Goal: Find contact information: Find contact information

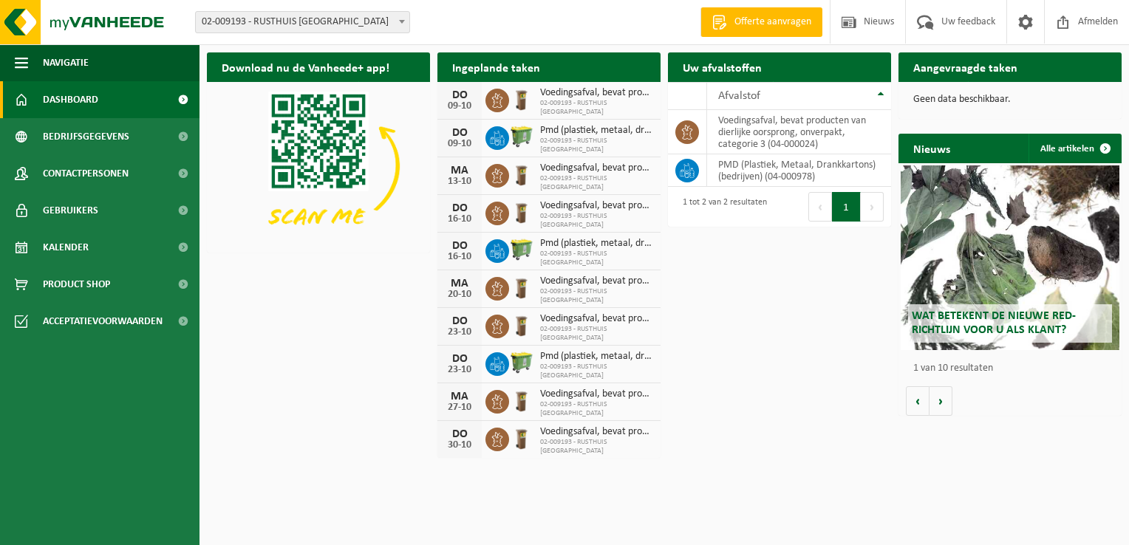
click at [401, 22] on b at bounding box center [402, 22] width 6 height 4
click at [115, 141] on span "Bedrijfsgegevens" at bounding box center [86, 136] width 86 height 37
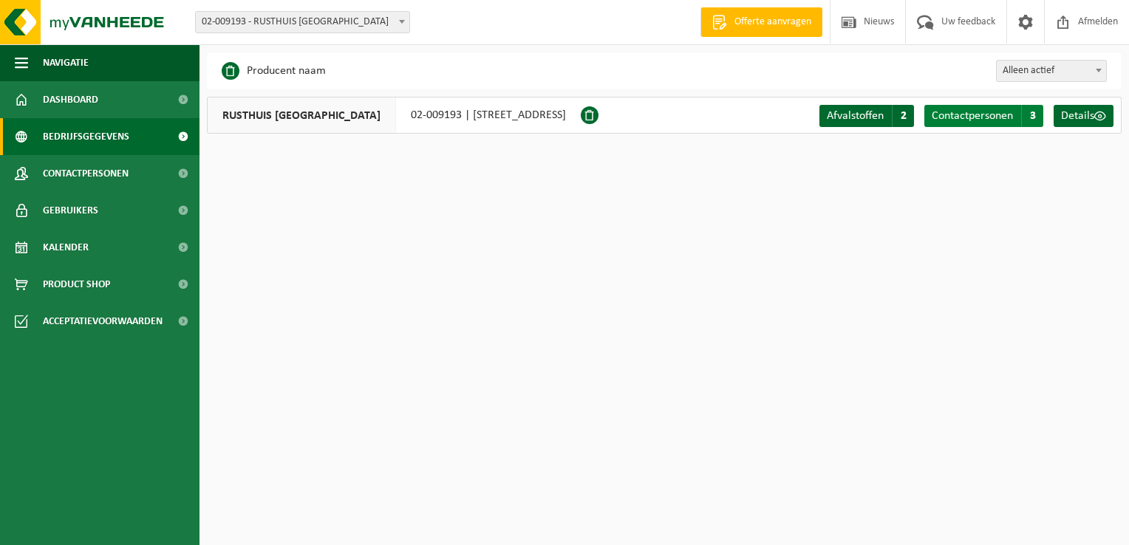
click at [1013, 121] on span "Contactpersonen" at bounding box center [971, 116] width 81 height 12
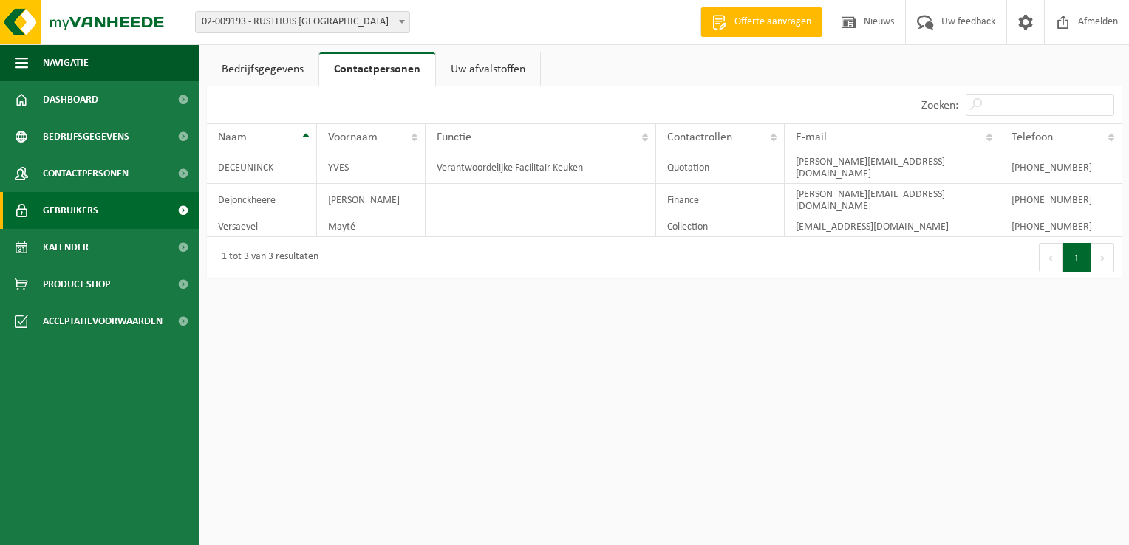
click at [69, 211] on span "Gebruikers" at bounding box center [70, 210] width 55 height 37
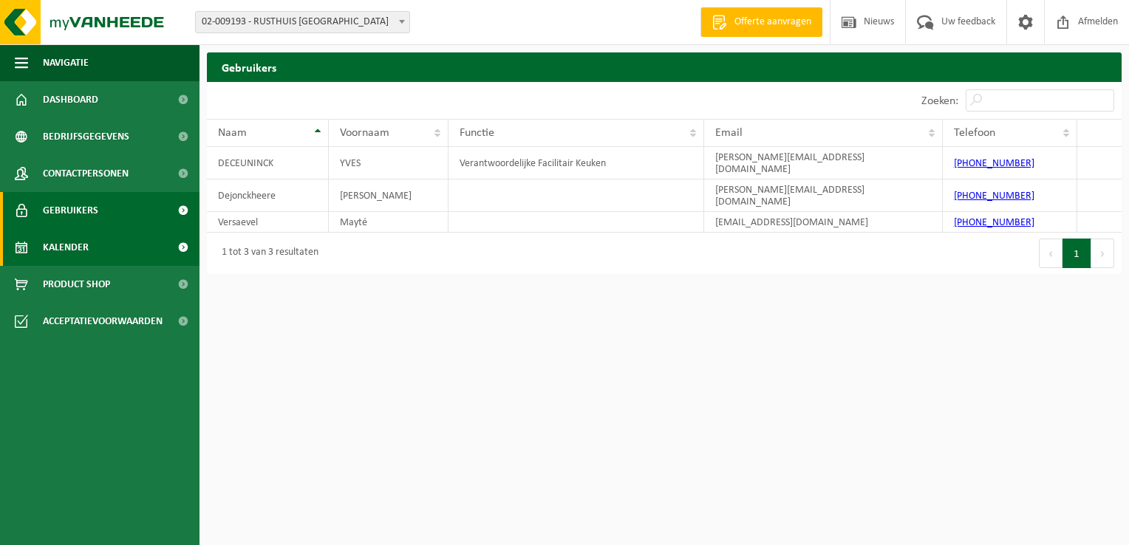
click at [90, 254] on link "Kalender" at bounding box center [99, 247] width 199 height 37
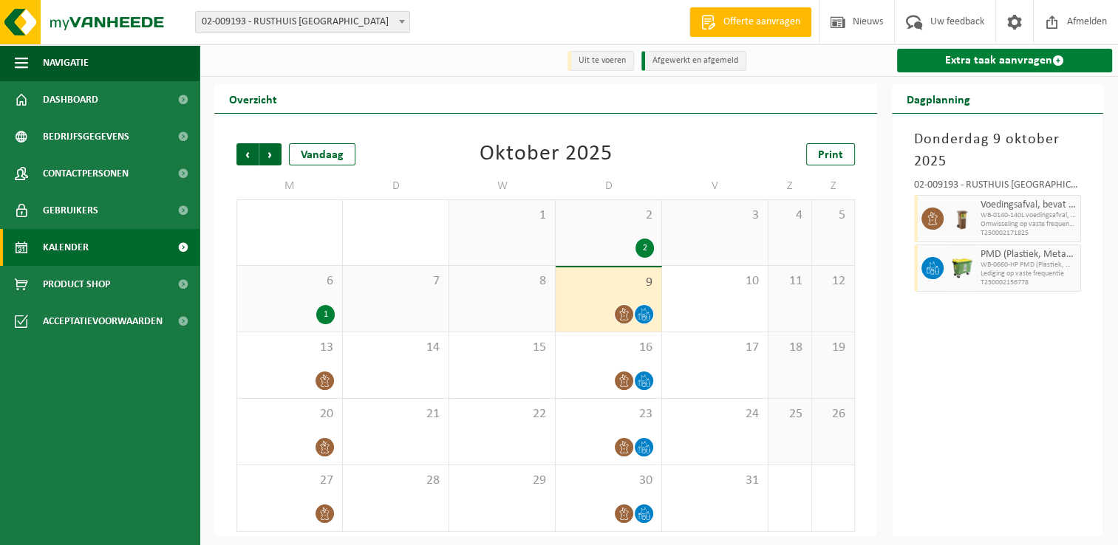
click at [959, 64] on link "Extra taak aanvragen" at bounding box center [1004, 61] width 215 height 24
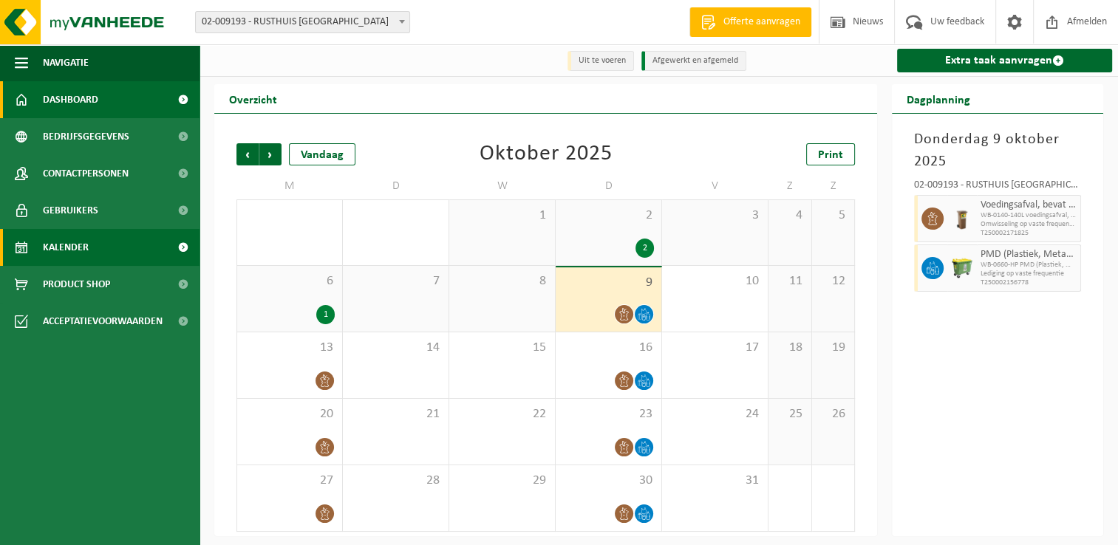
click at [115, 100] on link "Dashboard" at bounding box center [99, 99] width 199 height 37
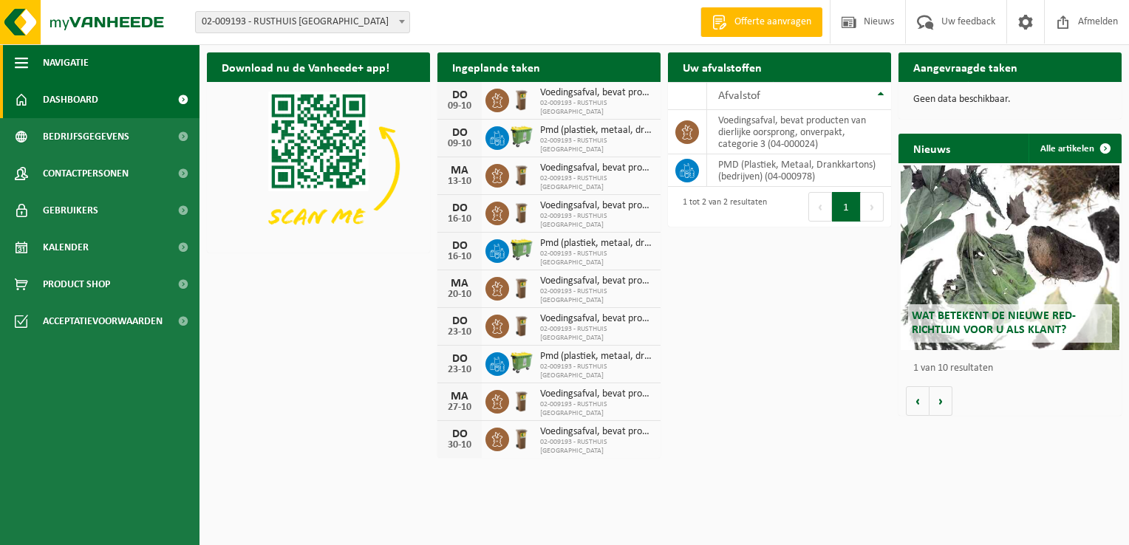
click at [20, 61] on span "button" at bounding box center [21, 62] width 13 height 37
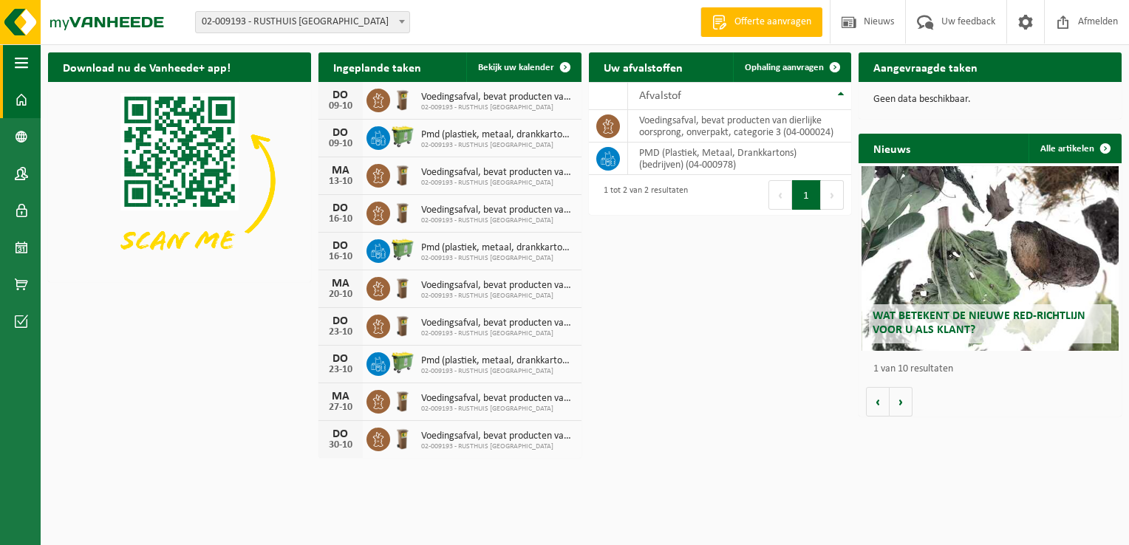
click at [21, 61] on span "button" at bounding box center [21, 62] width 13 height 37
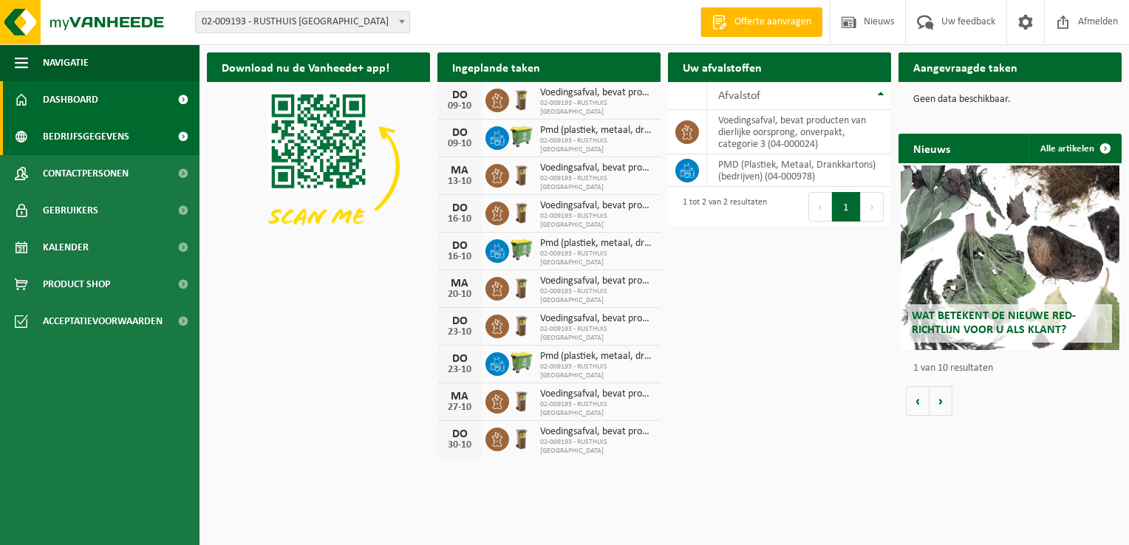
click at [109, 141] on span "Bedrijfsgegevens" at bounding box center [86, 136] width 86 height 37
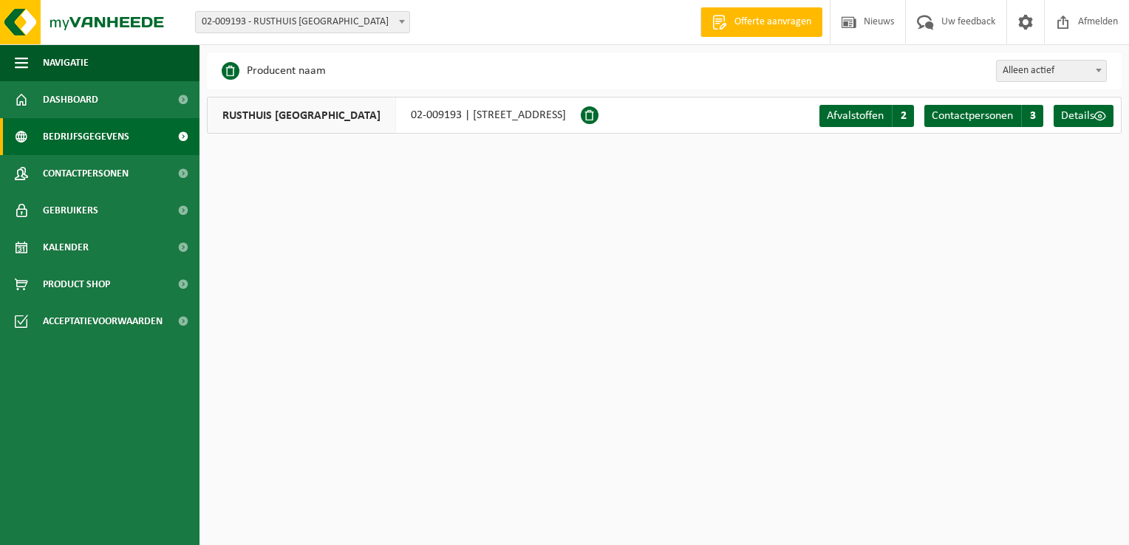
drag, startPoint x: 219, startPoint y: 22, endPoint x: 475, endPoint y: 18, distance: 256.4
click at [474, 18] on div "Vestiging: 02-009193 - RUSTHUIS ST JOZEF - KORTRIJK 02-009193 - RUSTHUIS ST JOZ…" at bounding box center [564, 22] width 1129 height 45
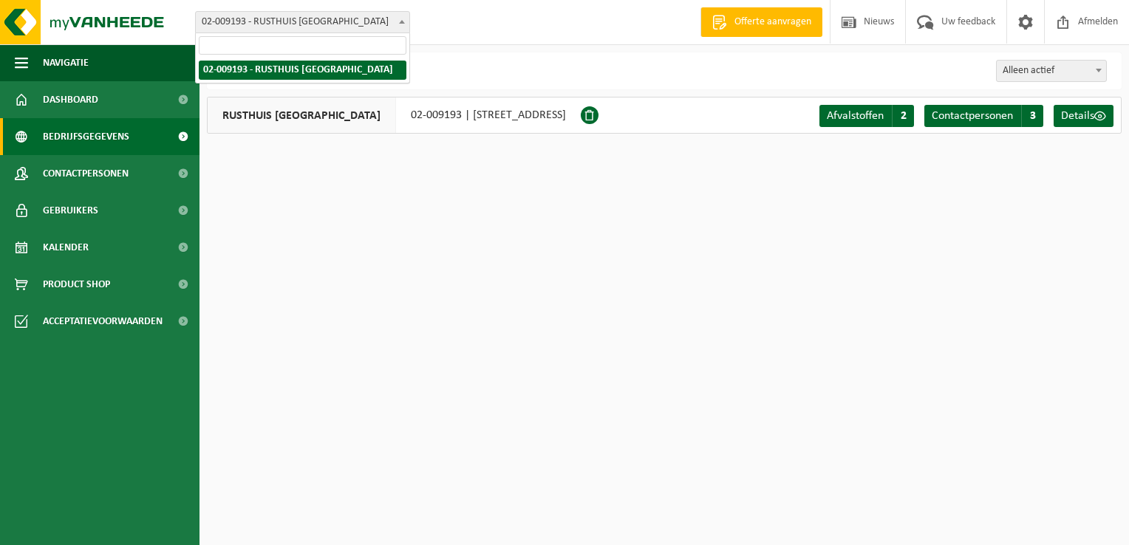
click at [402, 22] on b at bounding box center [402, 22] width 6 height 4
drag, startPoint x: 375, startPoint y: 71, endPoint x: 387, endPoint y: 22, distance: 50.2
click at [387, 22] on span "02-009193 - RUSTHUIS [GEOGRAPHIC_DATA]" at bounding box center [302, 22] width 213 height 21
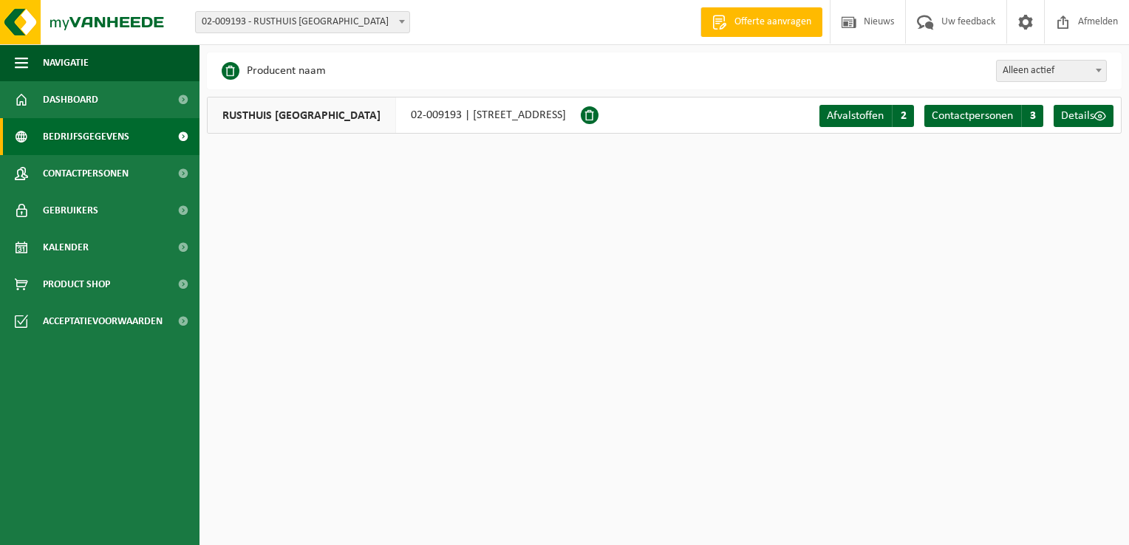
drag, startPoint x: 384, startPoint y: 22, endPoint x: 258, endPoint y: 16, distance: 126.5
click at [258, 16] on span "02-009193 - RUSTHUIS [GEOGRAPHIC_DATA]" at bounding box center [302, 22] width 213 height 21
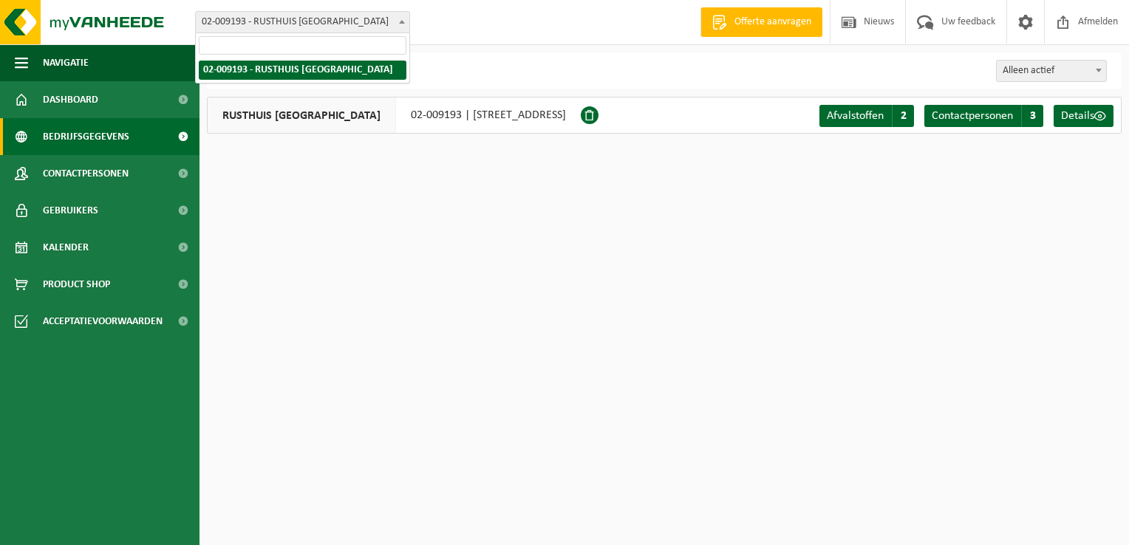
click at [249, 22] on span "02-009193 - RUSTHUIS [GEOGRAPHIC_DATA]" at bounding box center [302, 22] width 213 height 21
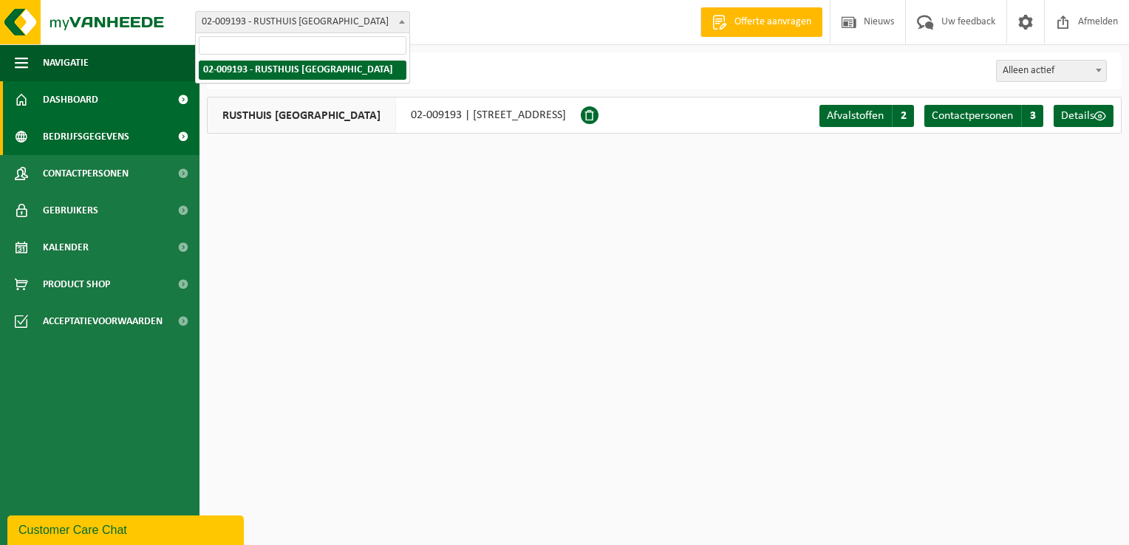
click at [113, 100] on link "Dashboard" at bounding box center [99, 99] width 199 height 37
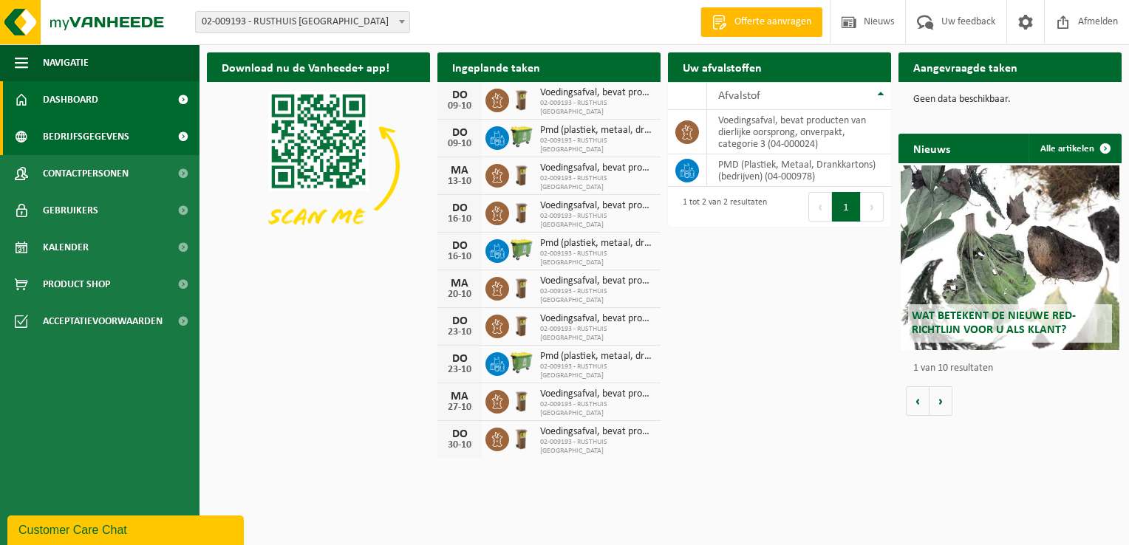
click at [111, 142] on span "Bedrijfsgegevens" at bounding box center [86, 136] width 86 height 37
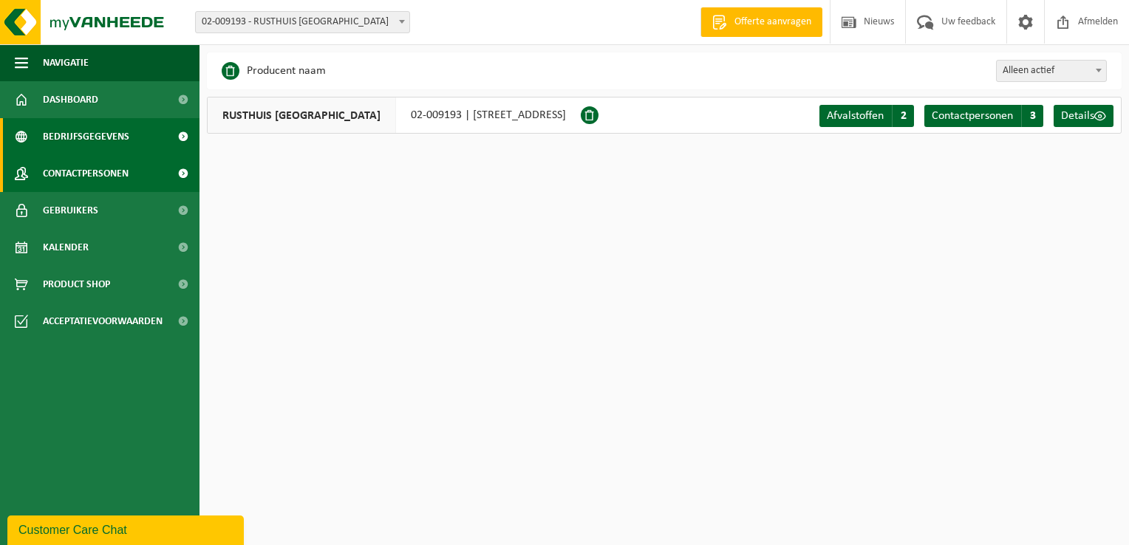
click at [86, 173] on span "Contactpersonen" at bounding box center [86, 173] width 86 height 37
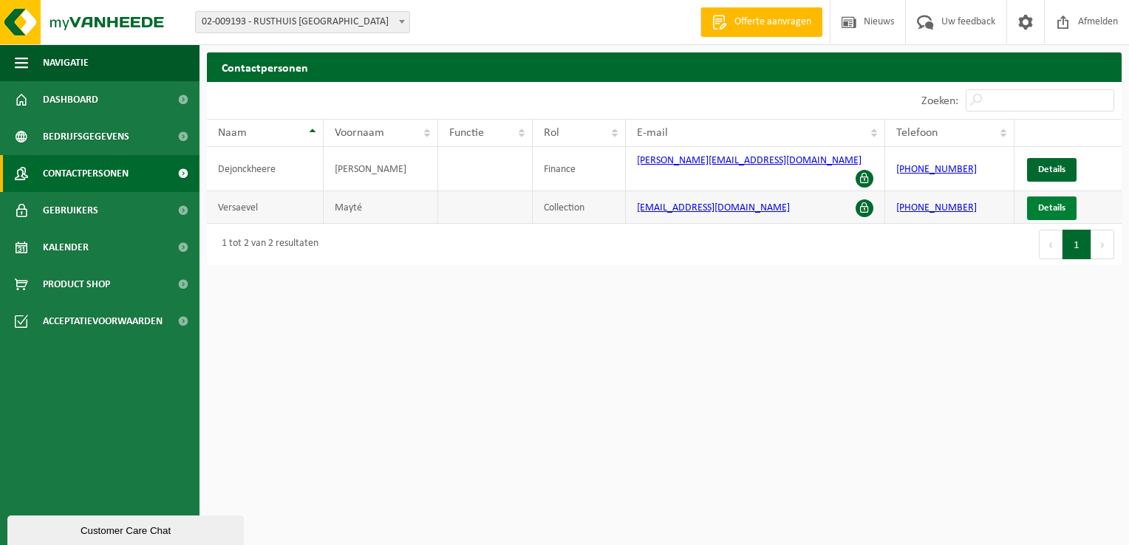
click at [1052, 203] on span "Details" at bounding box center [1051, 208] width 27 height 10
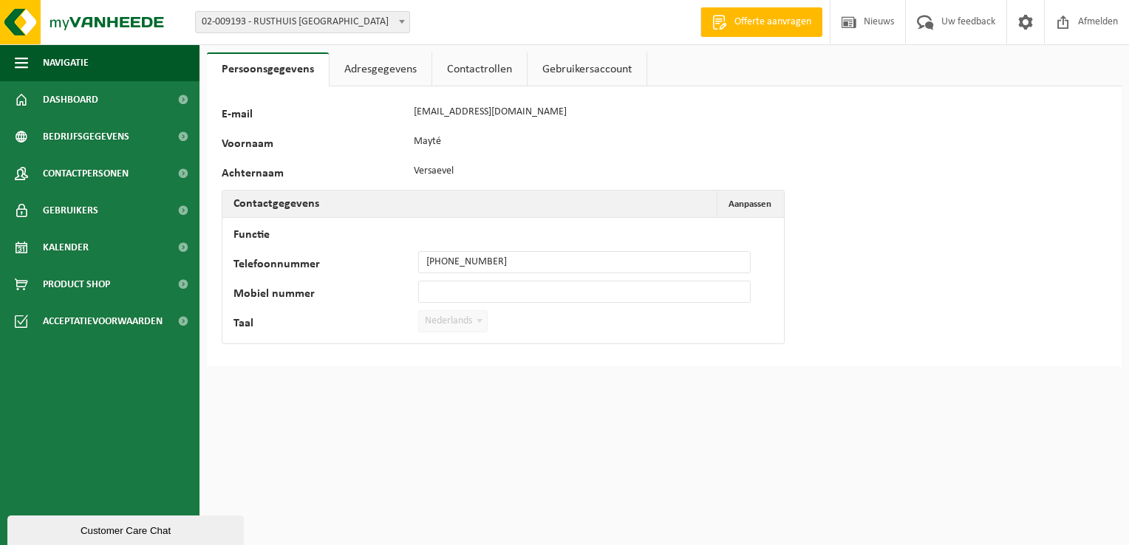
drag, startPoint x: 502, startPoint y: 264, endPoint x: 866, endPoint y: 196, distance: 370.4
click at [866, 196] on div "70059 E-mail [EMAIL_ADDRESS][DOMAIN_NAME] Voornaam Mayté Achternaam Versaevel C…" at bounding box center [664, 226] width 914 height 280
click at [383, 69] on link "Adresgegevens" at bounding box center [380, 69] width 102 height 34
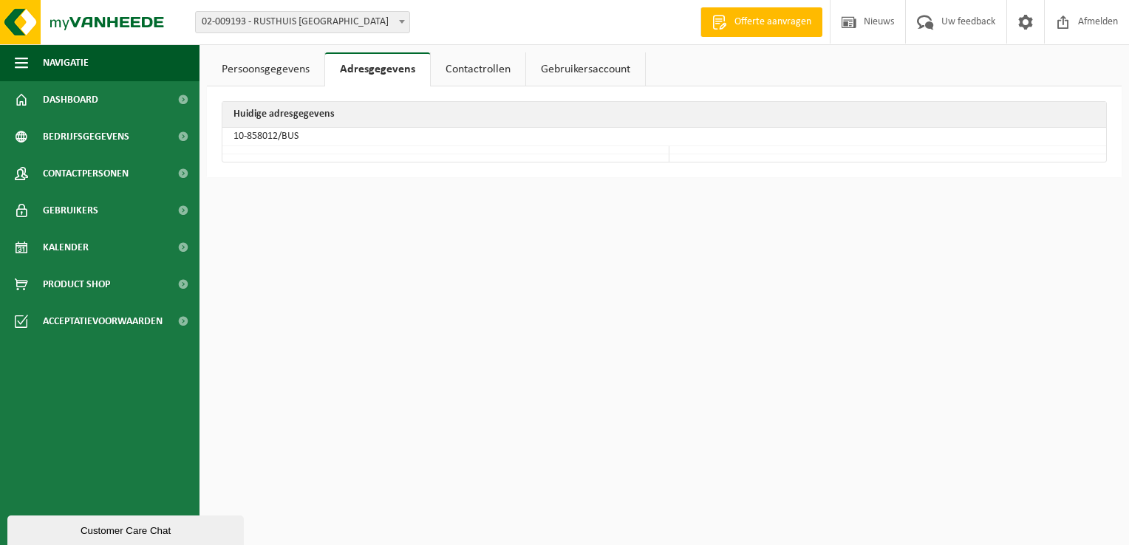
click at [479, 70] on link "Contactrollen" at bounding box center [478, 69] width 95 height 34
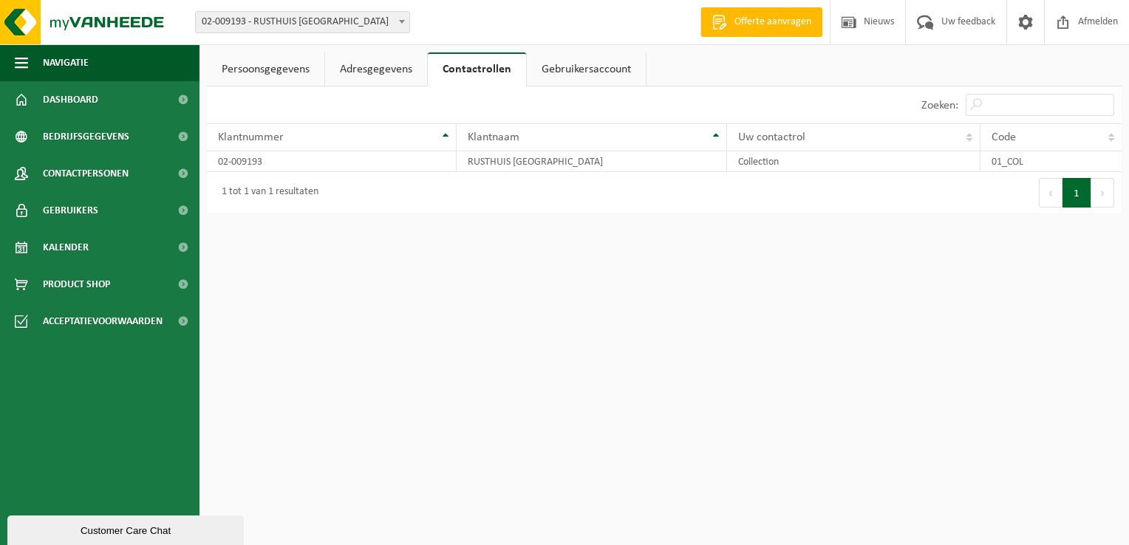
click at [572, 75] on link "Gebruikersaccount" at bounding box center [586, 69] width 119 height 34
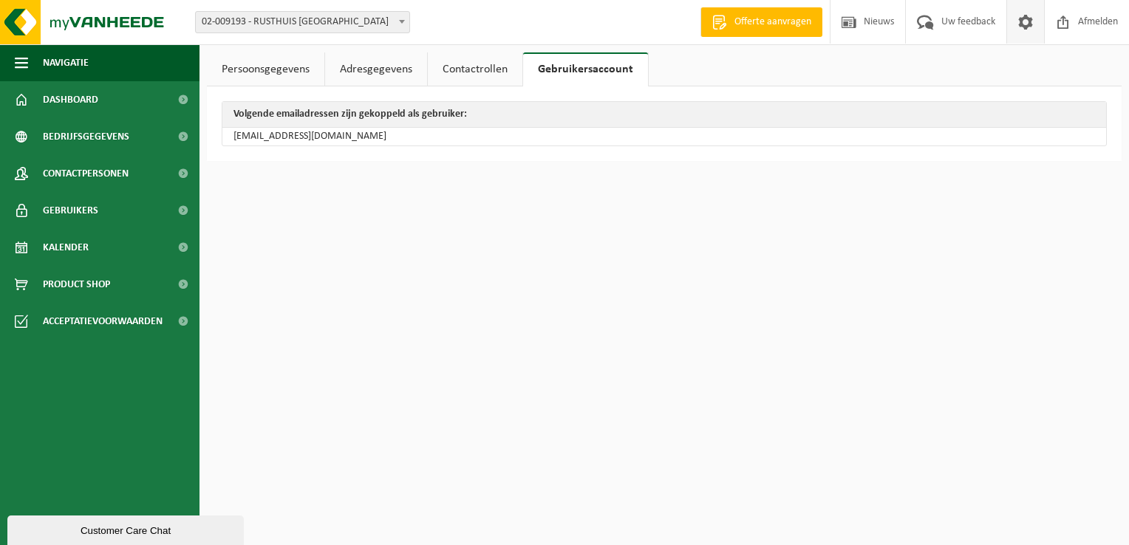
click at [1030, 21] on span at bounding box center [1025, 22] width 22 height 44
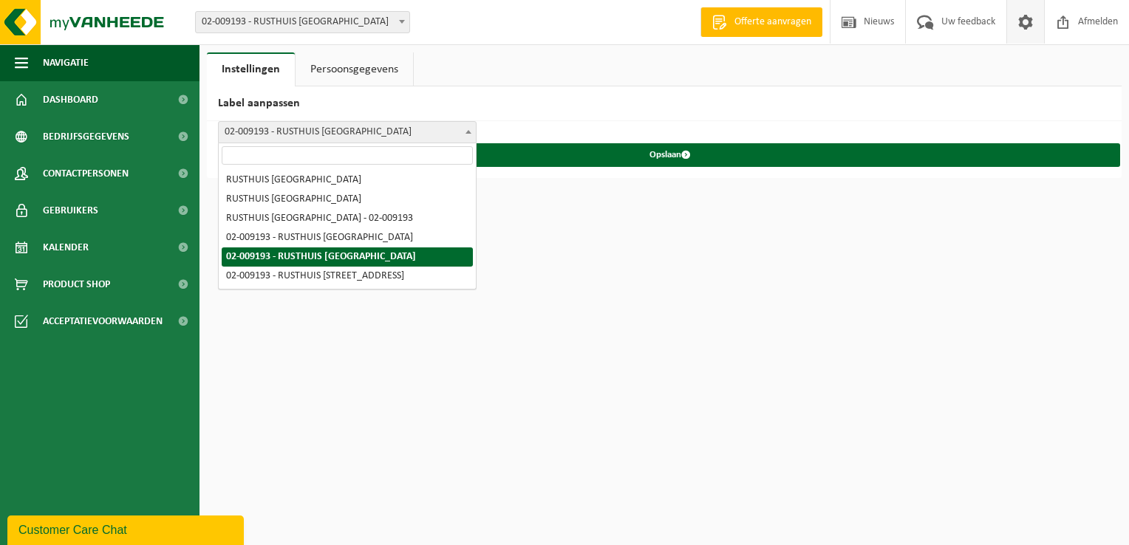
click at [467, 133] on span at bounding box center [468, 131] width 15 height 19
click at [676, 117] on h2 "Label aanpassen" at bounding box center [664, 103] width 914 height 35
